Goal: Task Accomplishment & Management: Manage account settings

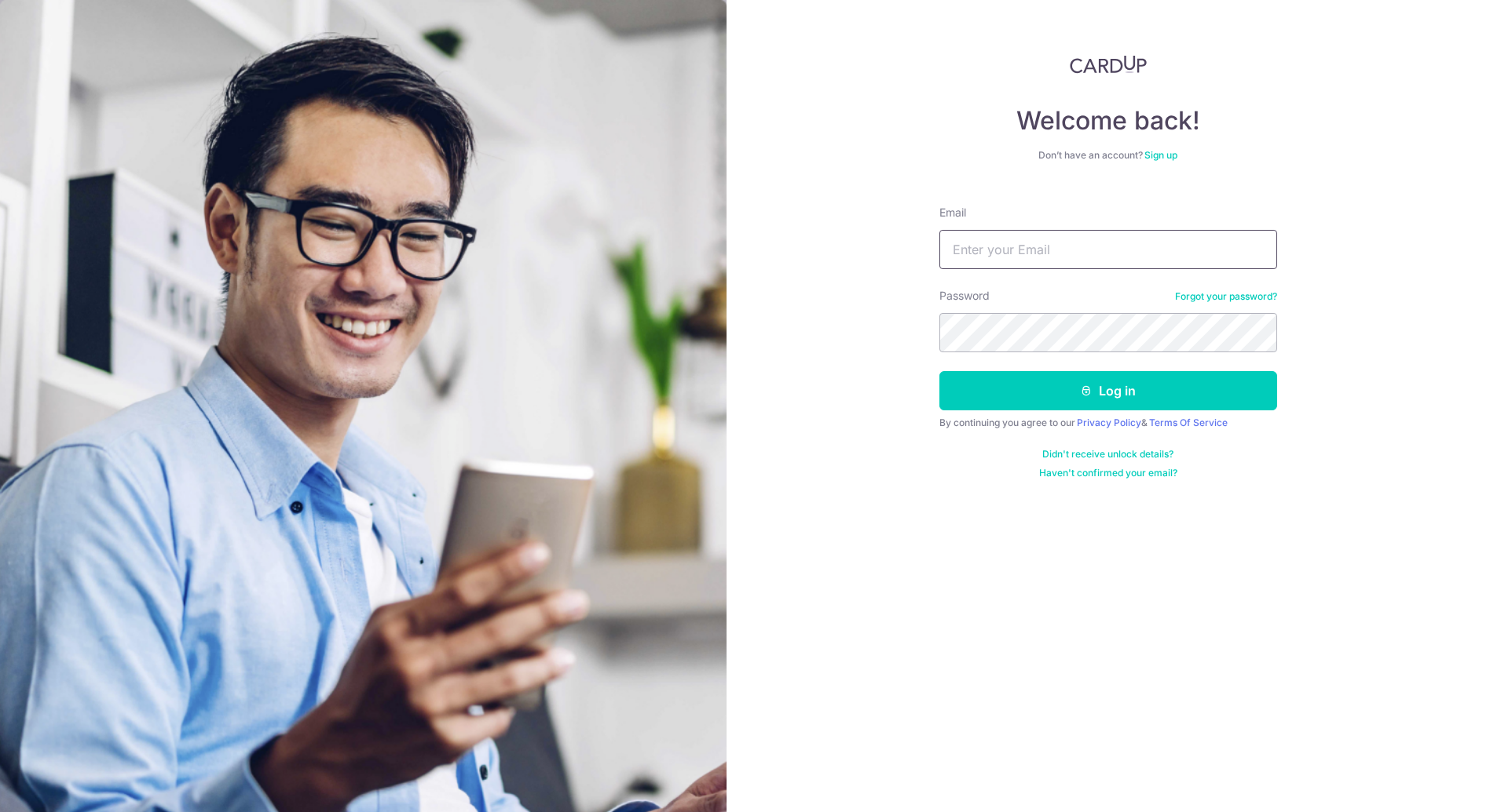
click at [1024, 251] on input "Email" at bounding box center [1108, 249] width 338 height 39
click at [1024, 250] on input "Email" at bounding box center [1108, 249] width 338 height 39
type input "[PERSON_NAME][EMAIL_ADDRESS][DOMAIN_NAME]"
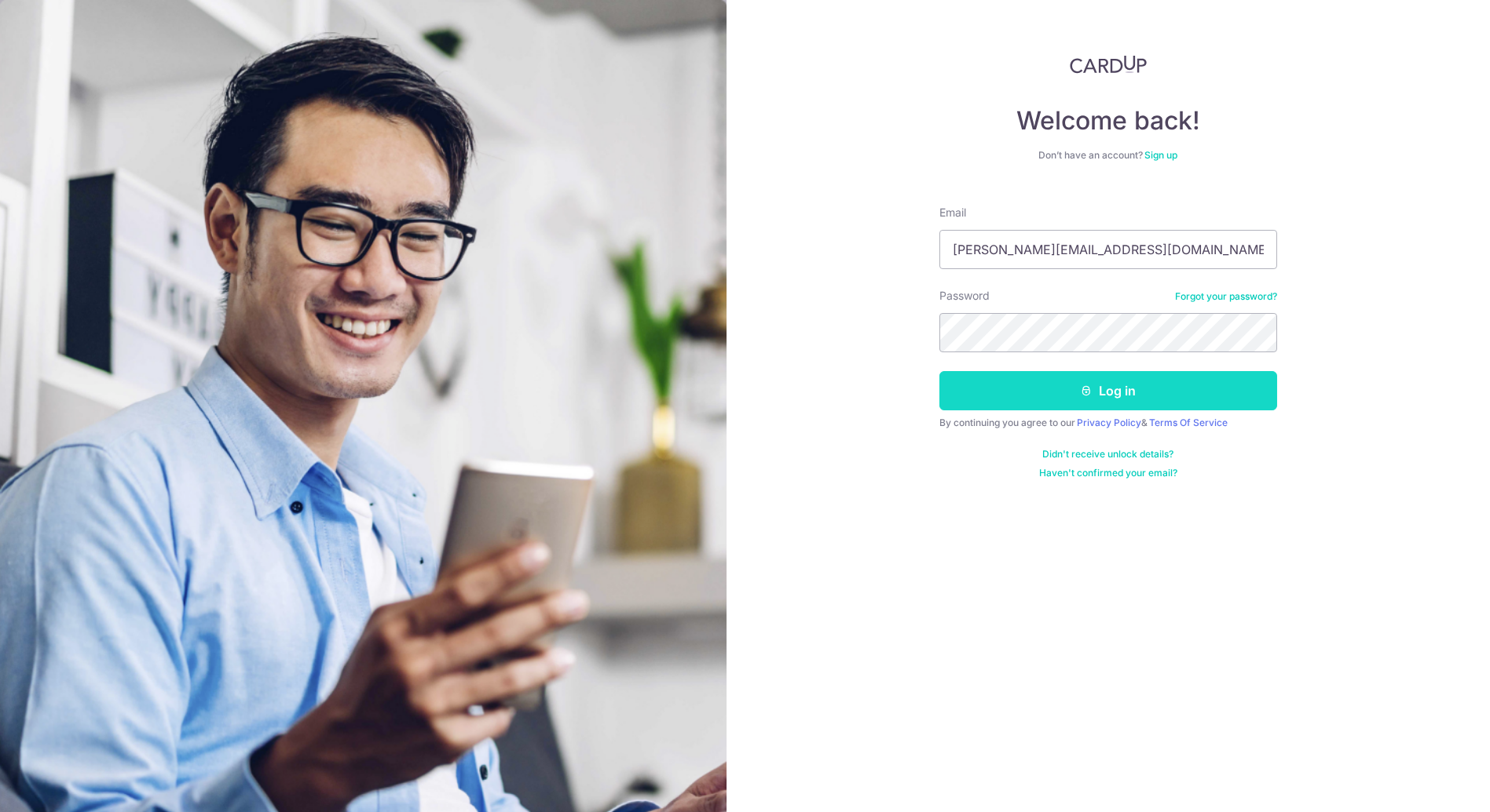
click at [1068, 386] on button "Log in" at bounding box center [1108, 390] width 338 height 39
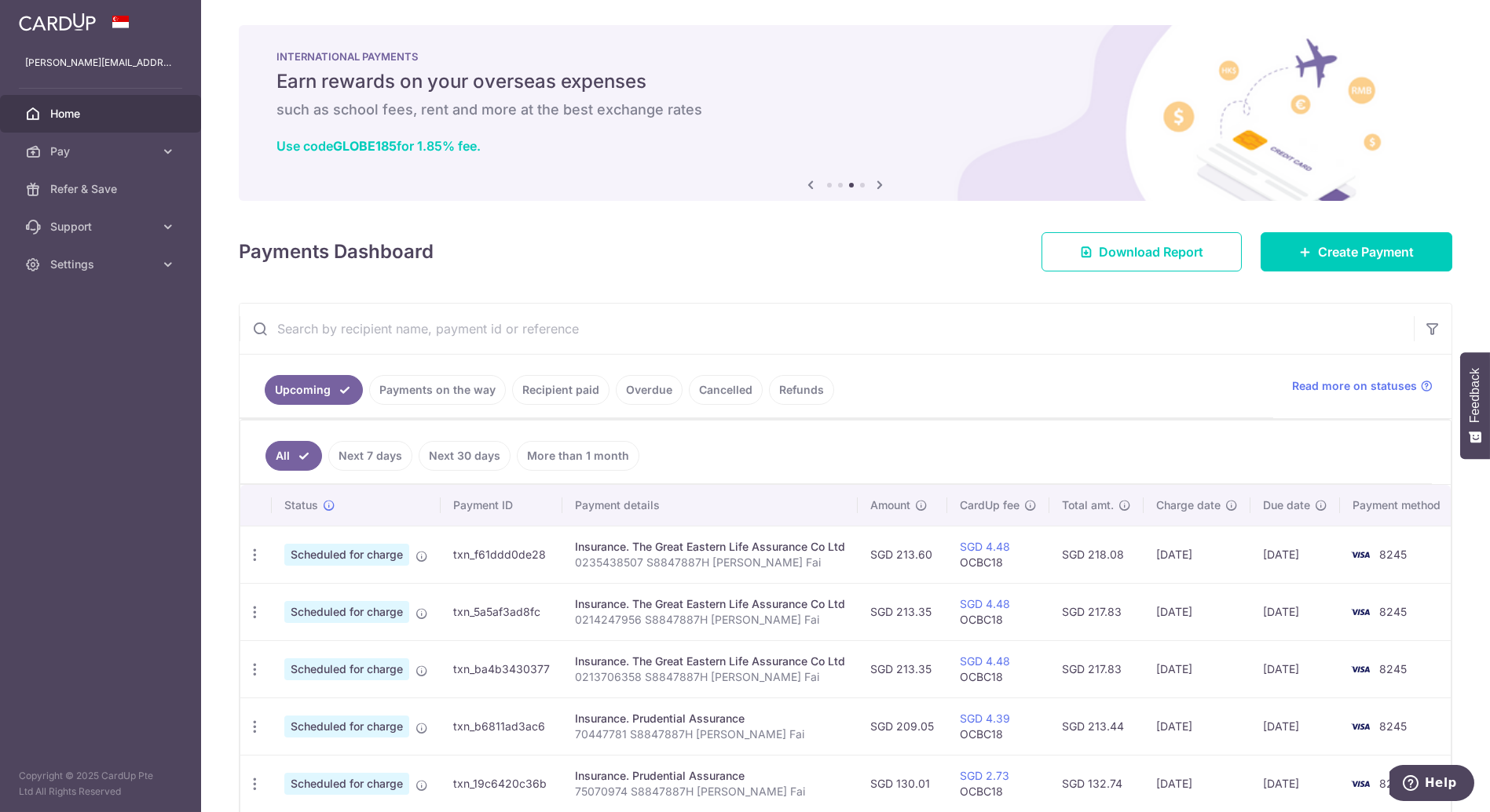
click at [689, 333] on input "text" at bounding box center [826, 329] width 1174 height 50
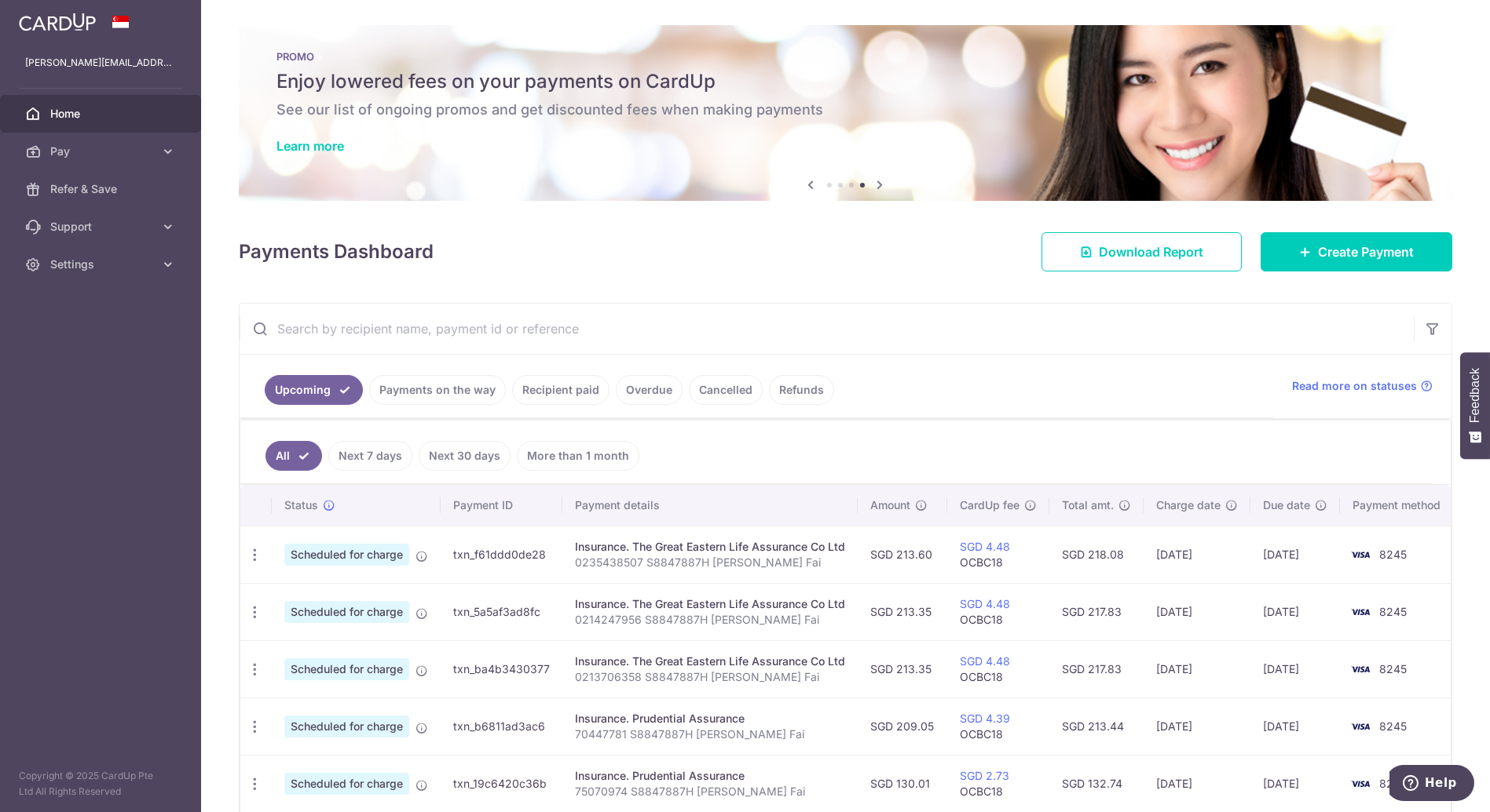
drag, startPoint x: 366, startPoint y: 351, endPoint x: 375, endPoint y: 339, distance: 15.0
click at [366, 348] on input "text" at bounding box center [826, 329] width 1174 height 50
paste input "87031365"
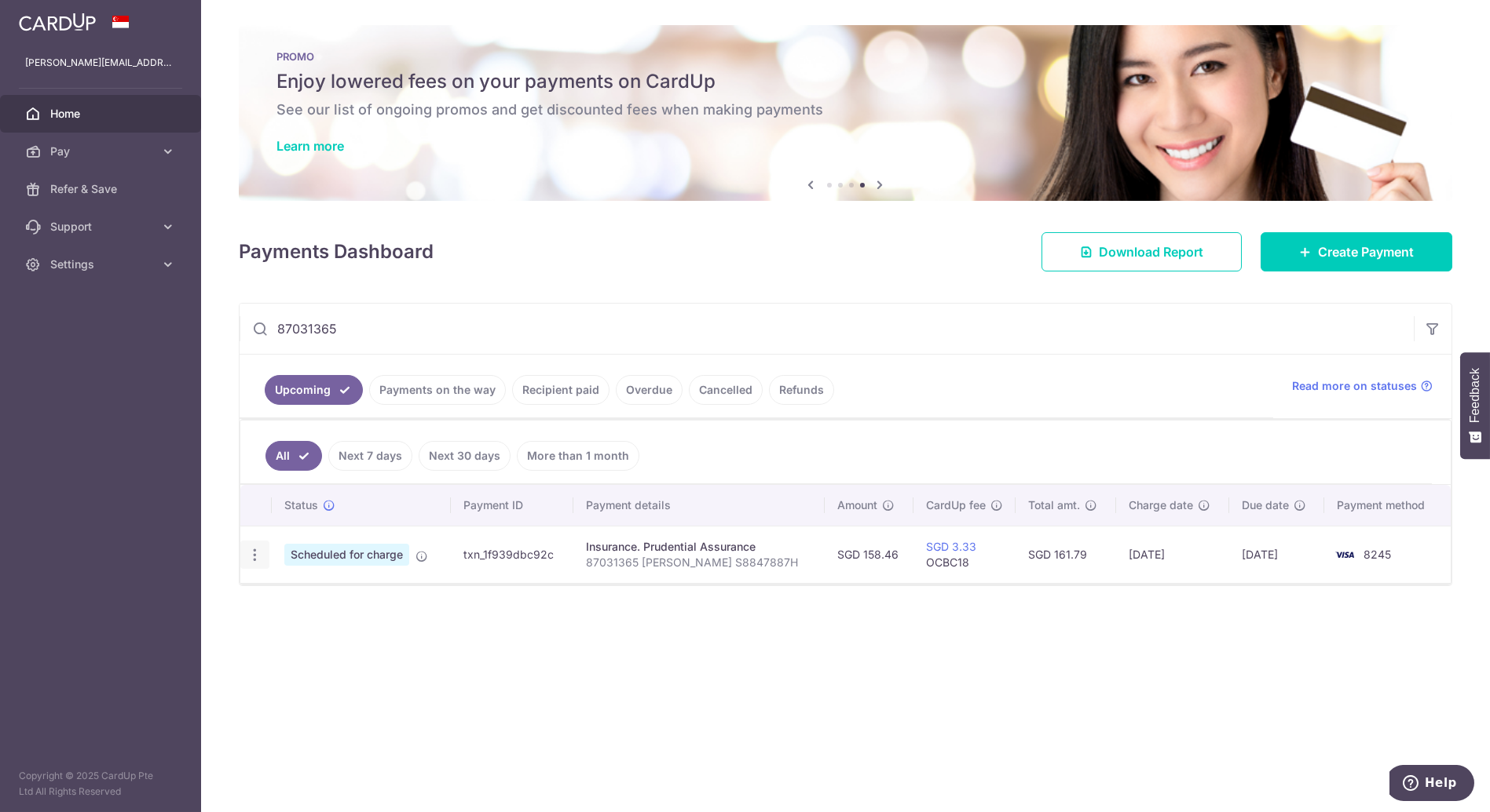
type input "87031365"
click at [253, 553] on icon "button" at bounding box center [254, 555] width 16 height 16
click at [288, 597] on span "Update payment" at bounding box center [339, 598] width 107 height 19
radio input "true"
type input "158.46"
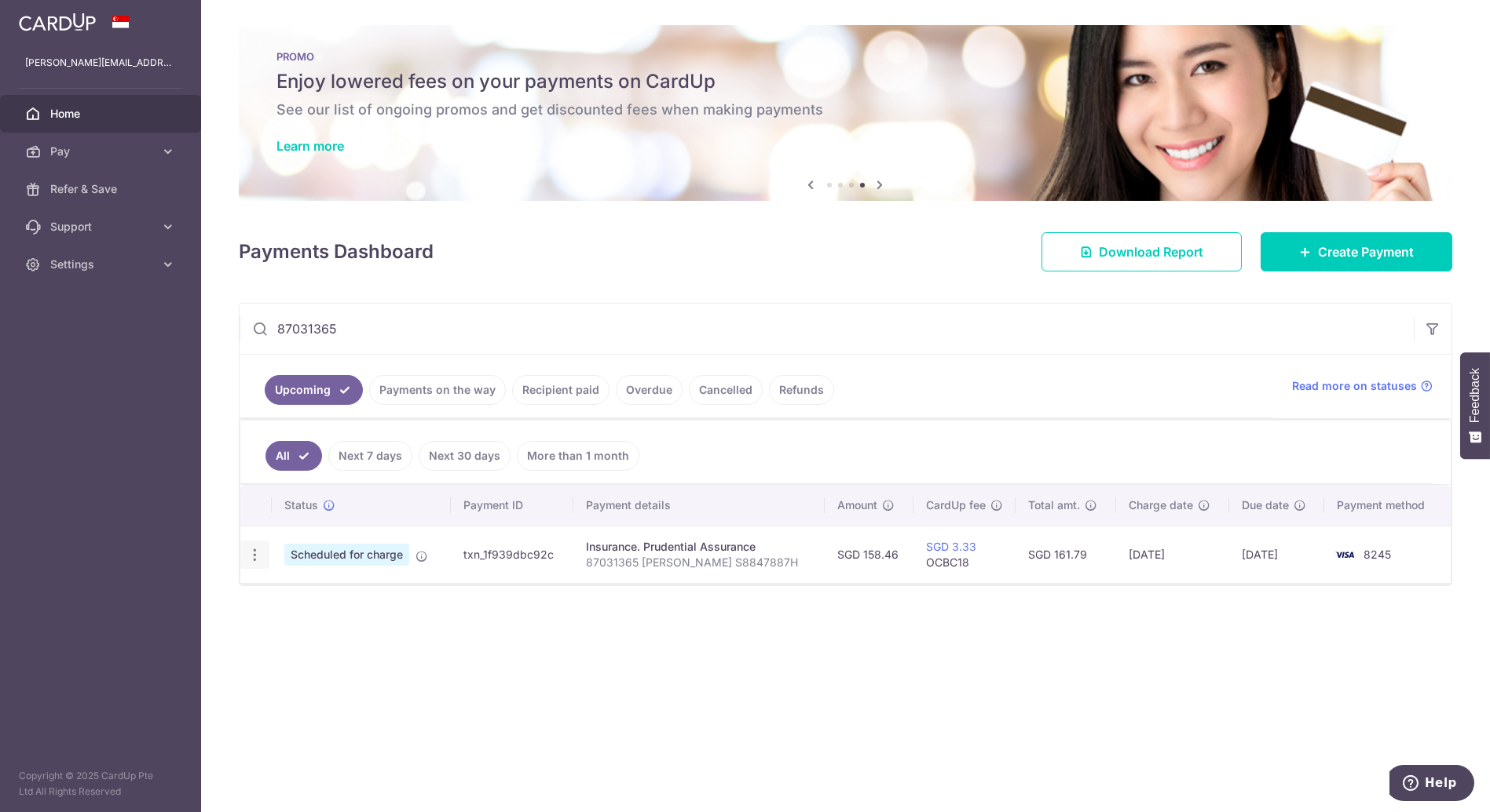
type input "[DATE]"
type input "87031365 [PERSON_NAME] S8847887H"
type input "OCBC18"
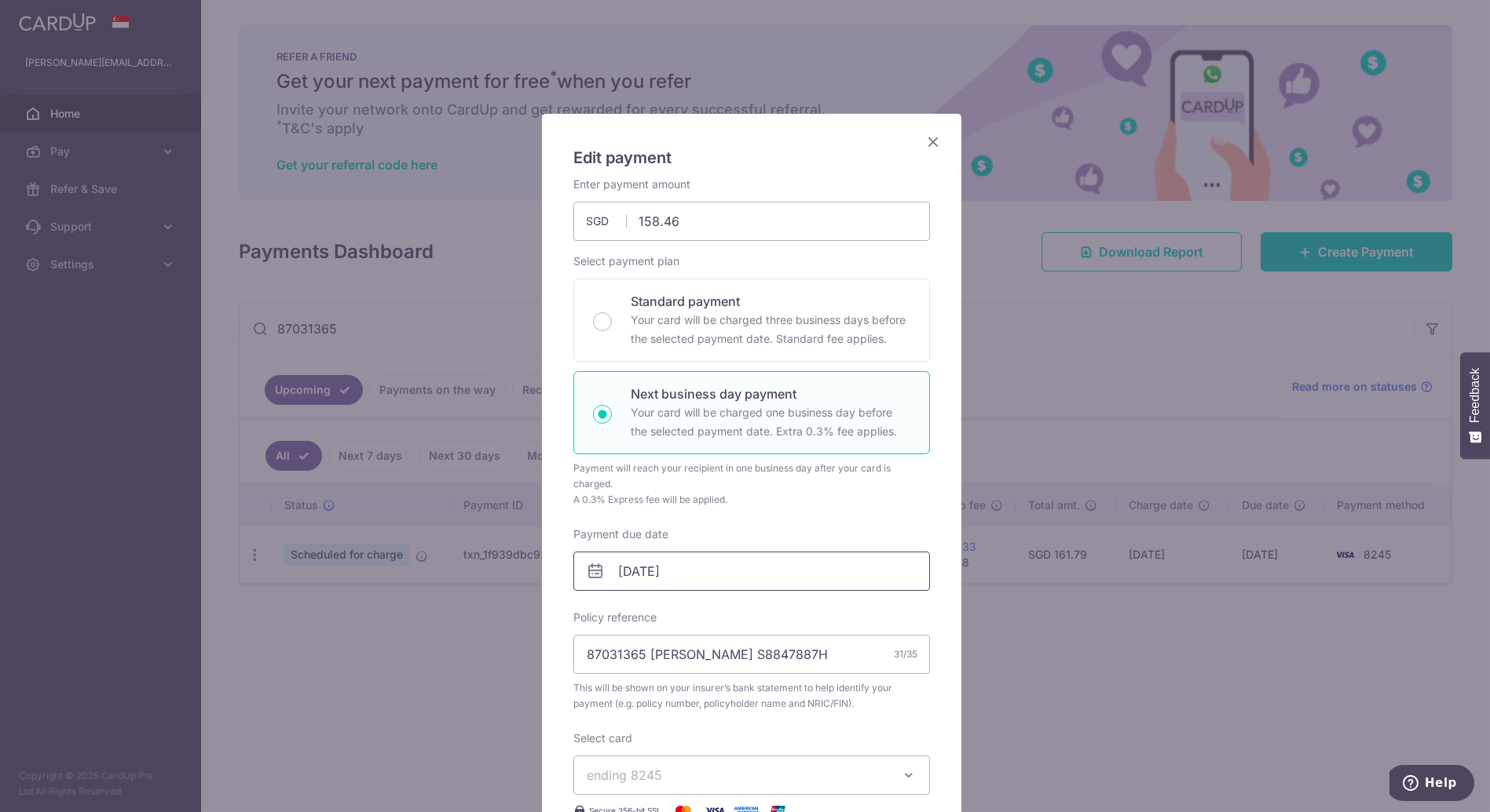
click at [701, 567] on input "[DATE]" at bounding box center [751, 571] width 357 height 39
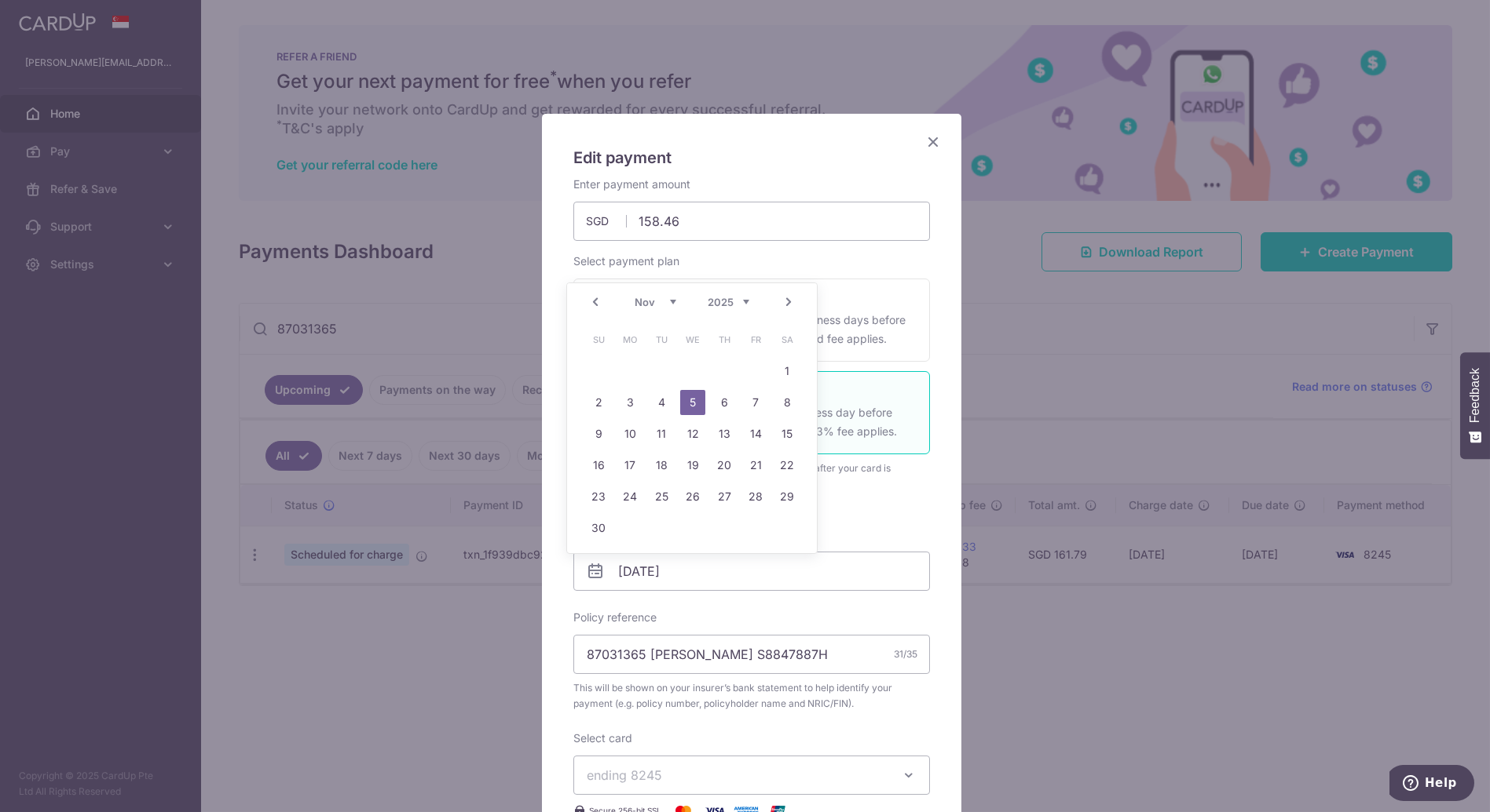
click at [598, 305] on link "Prev" at bounding box center [595, 302] width 19 height 19
click at [598, 305] on div "Prev Next Oct Nov [DATE] 2026 2027 2028 2029 2030 2031 2032 2033 2034 2035" at bounding box center [691, 302] width 250 height 38
click at [758, 371] on link "3" at bounding box center [755, 371] width 25 height 25
type input "[DATE]"
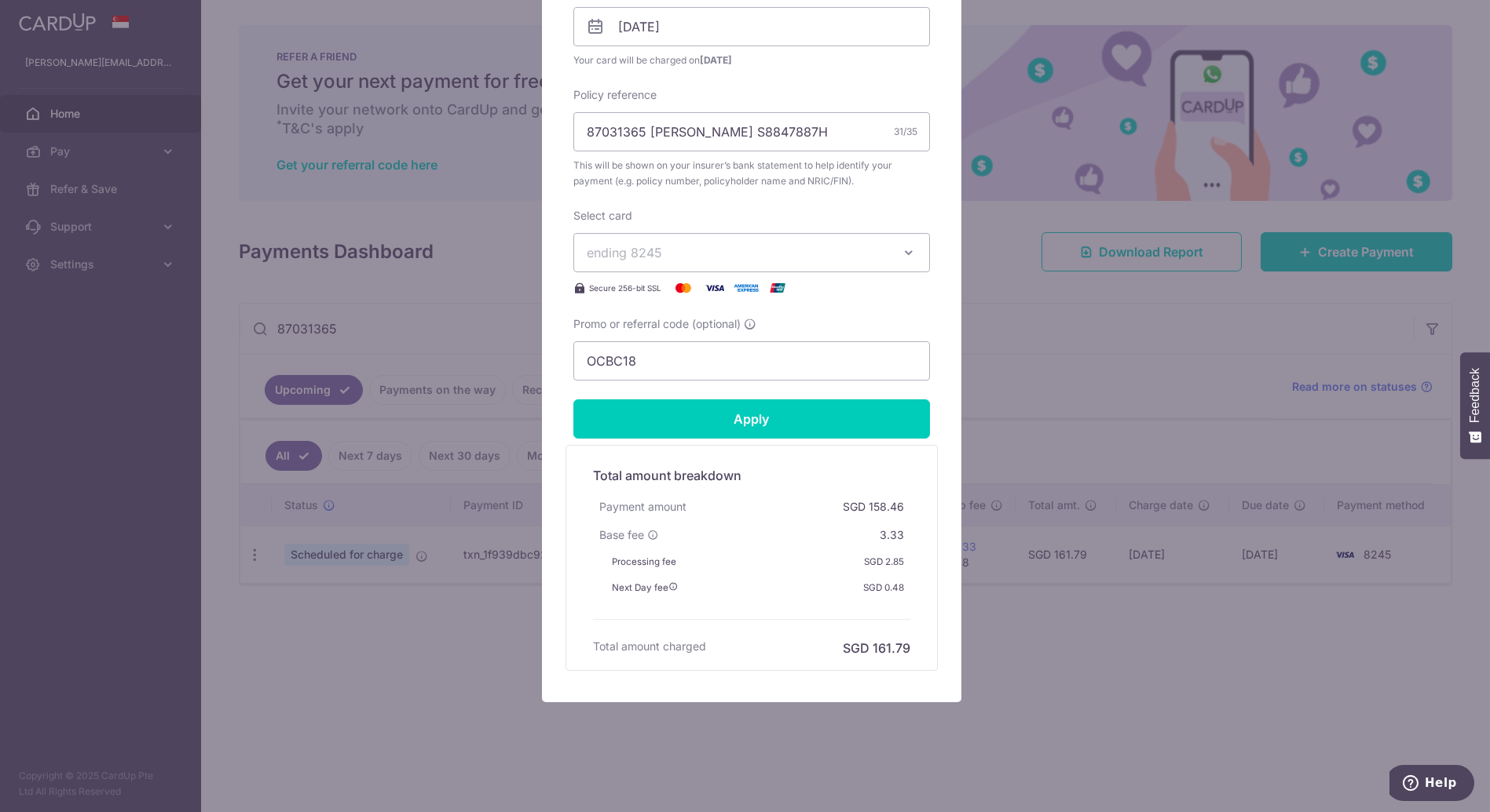
scroll to position [545, 0]
click at [655, 416] on input "Apply" at bounding box center [751, 418] width 357 height 39
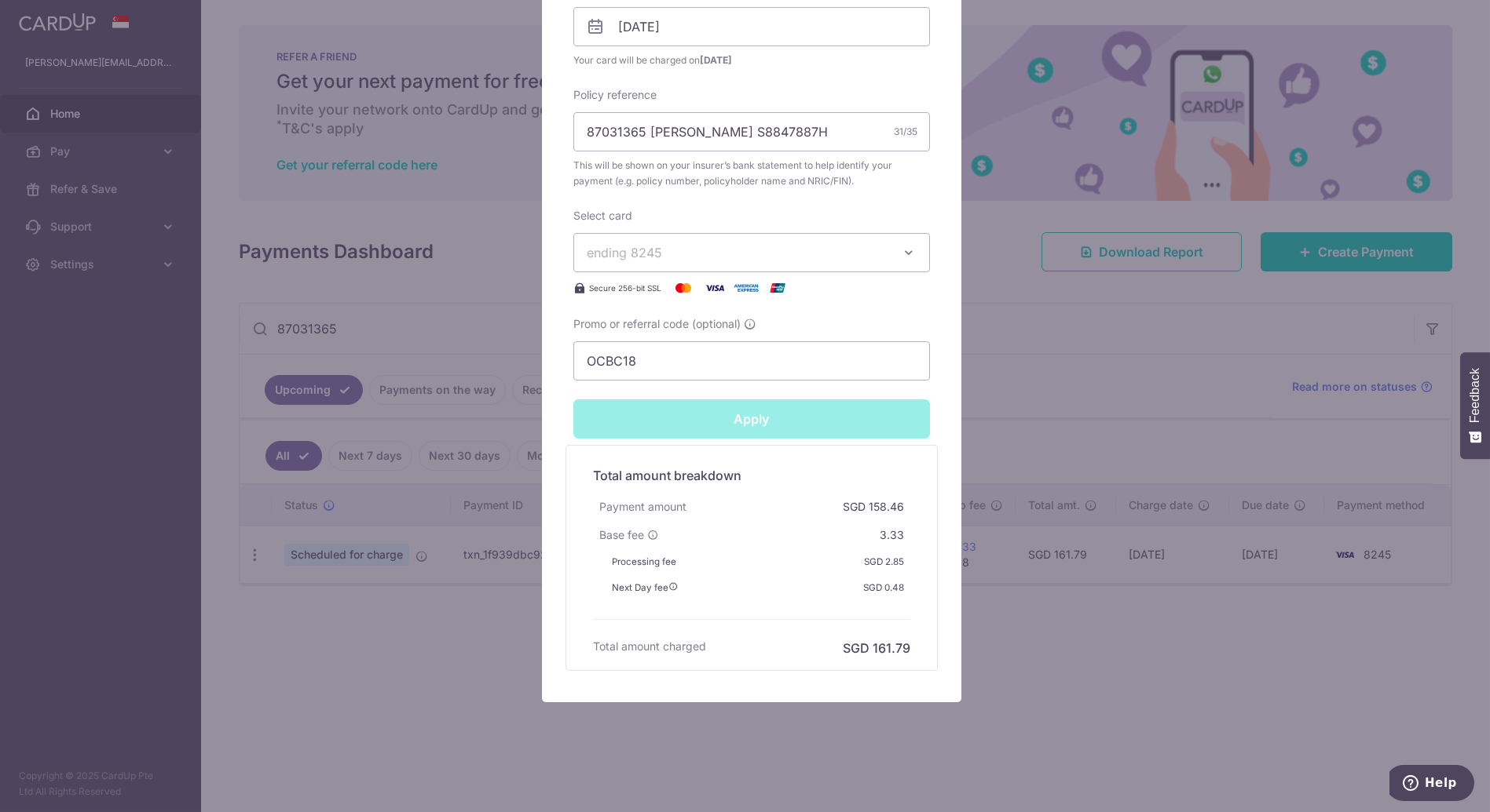
type input "Successfully Applied"
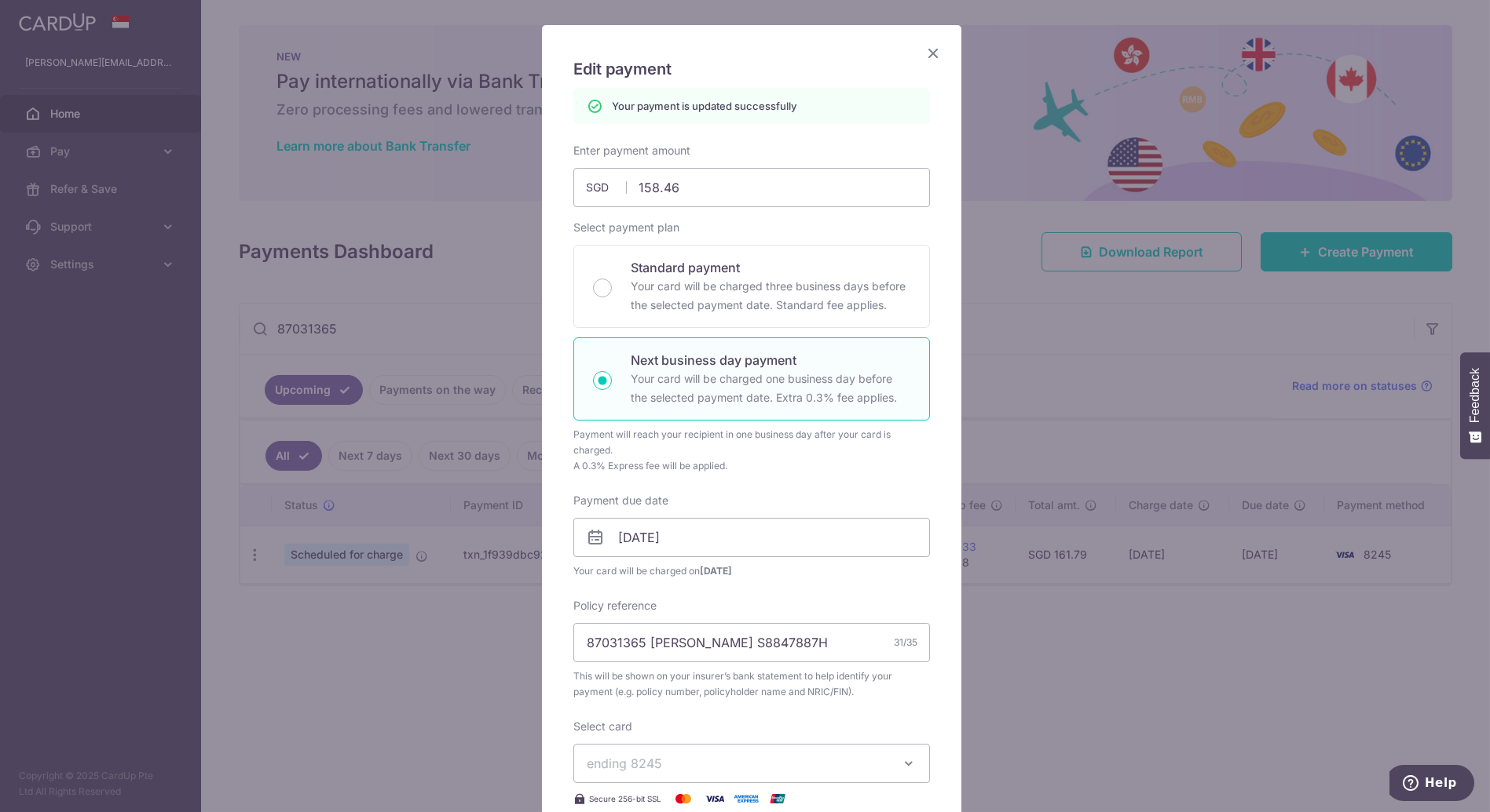
scroll to position [0, 0]
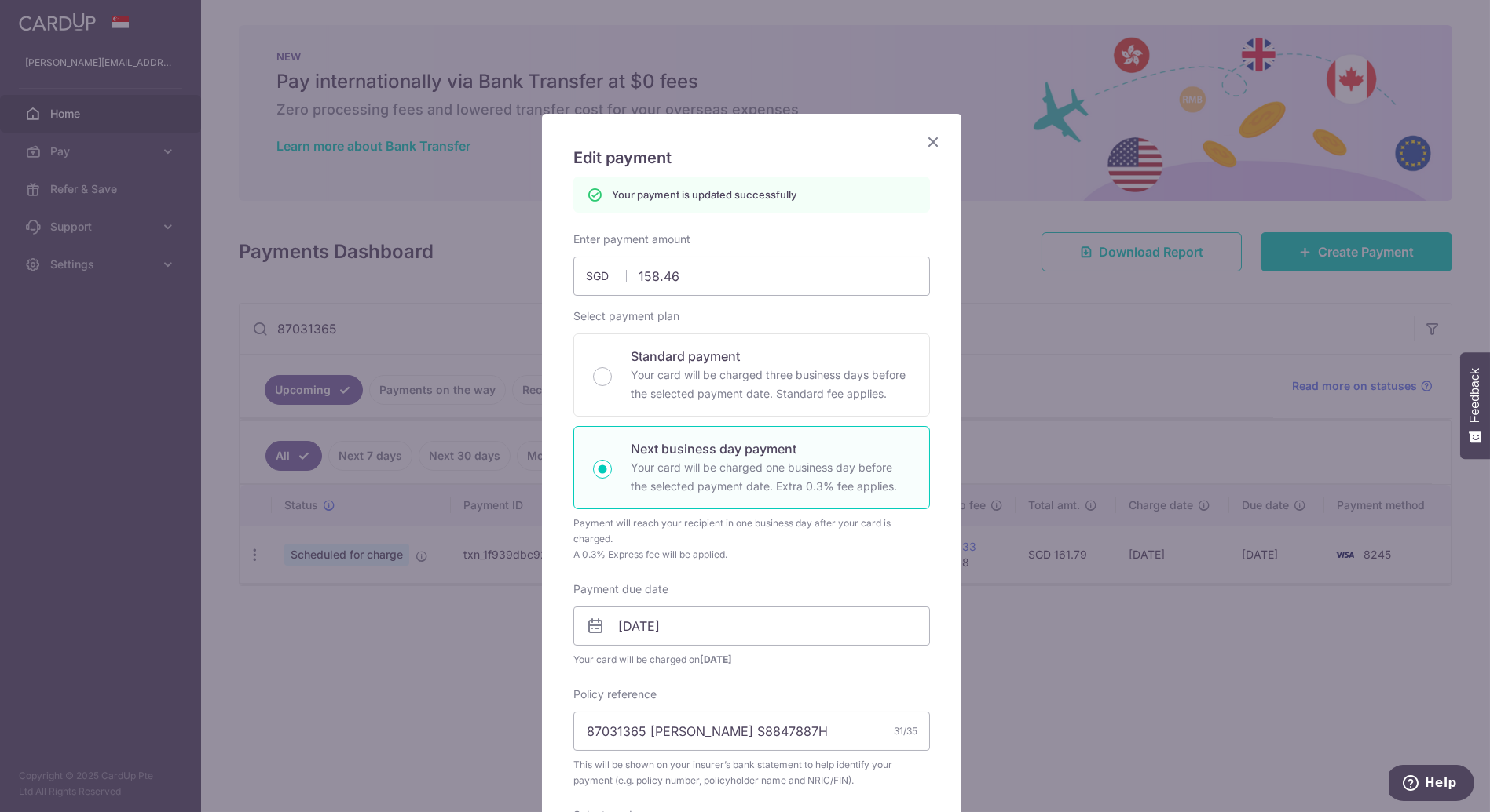
drag, startPoint x: 928, startPoint y: 142, endPoint x: 786, endPoint y: 107, distance: 146.2
click at [928, 140] on icon "Close" at bounding box center [933, 142] width 19 height 20
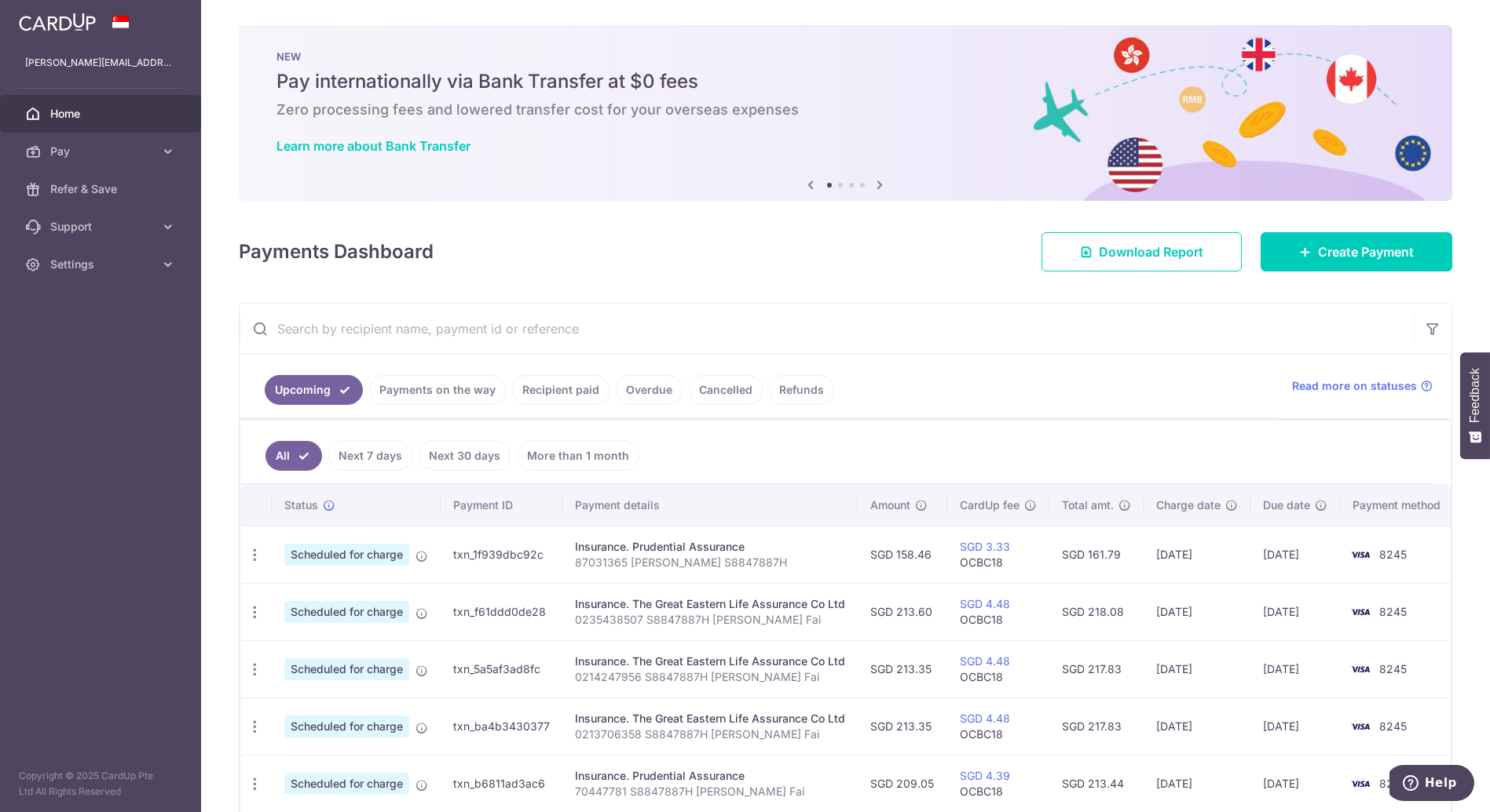
click at [493, 322] on input "text" at bounding box center [826, 329] width 1174 height 50
paste input "87031365"
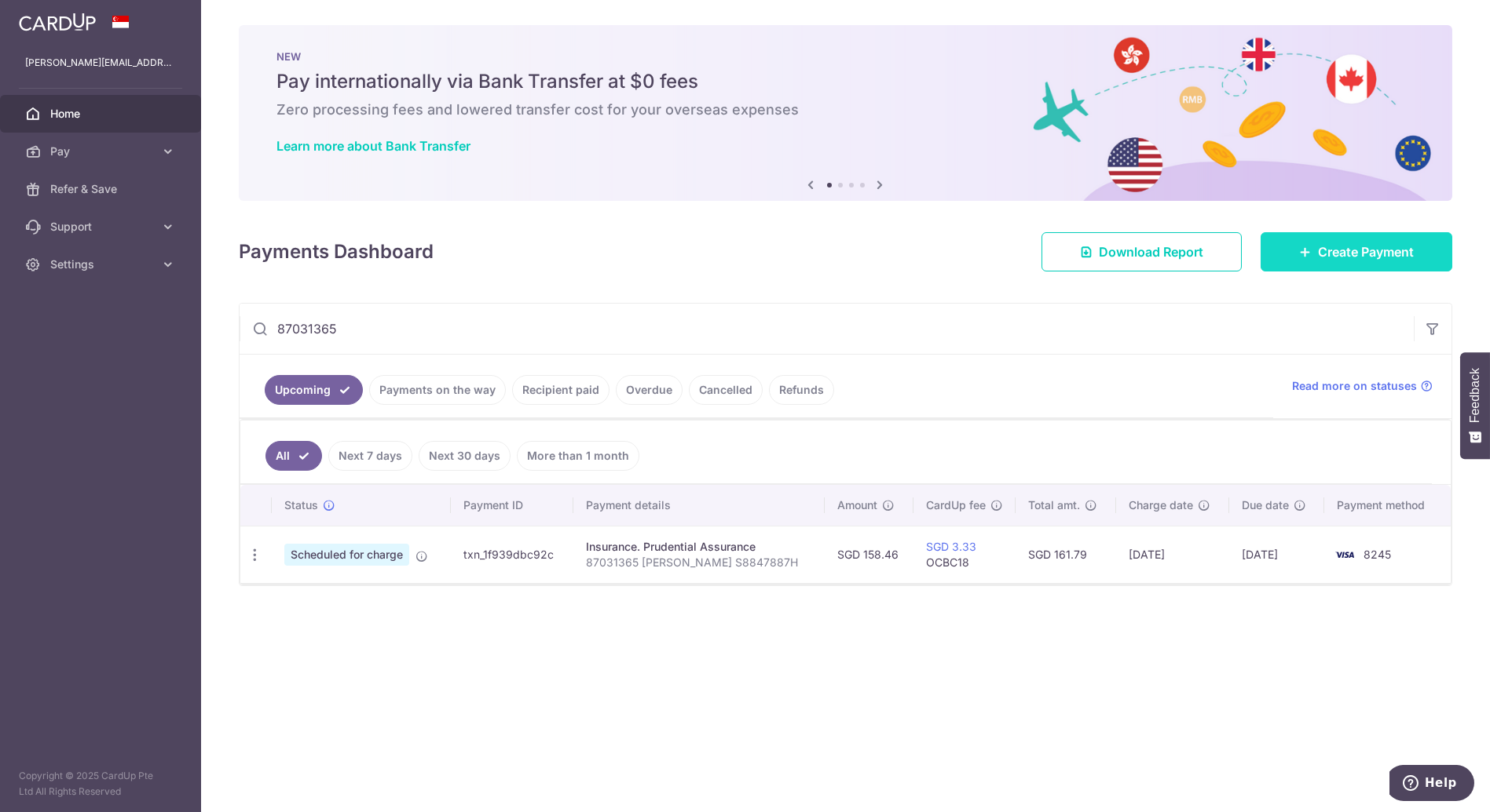
type input "87031365"
